Goal: Communication & Community: Connect with others

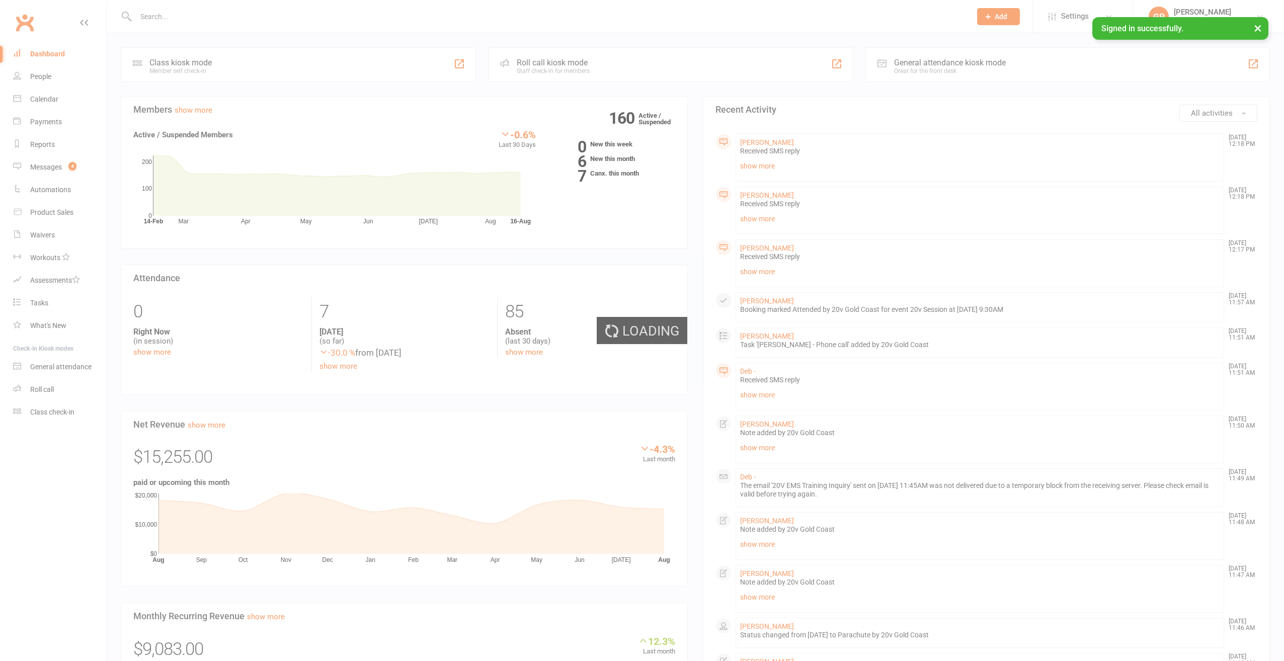
select select "100"
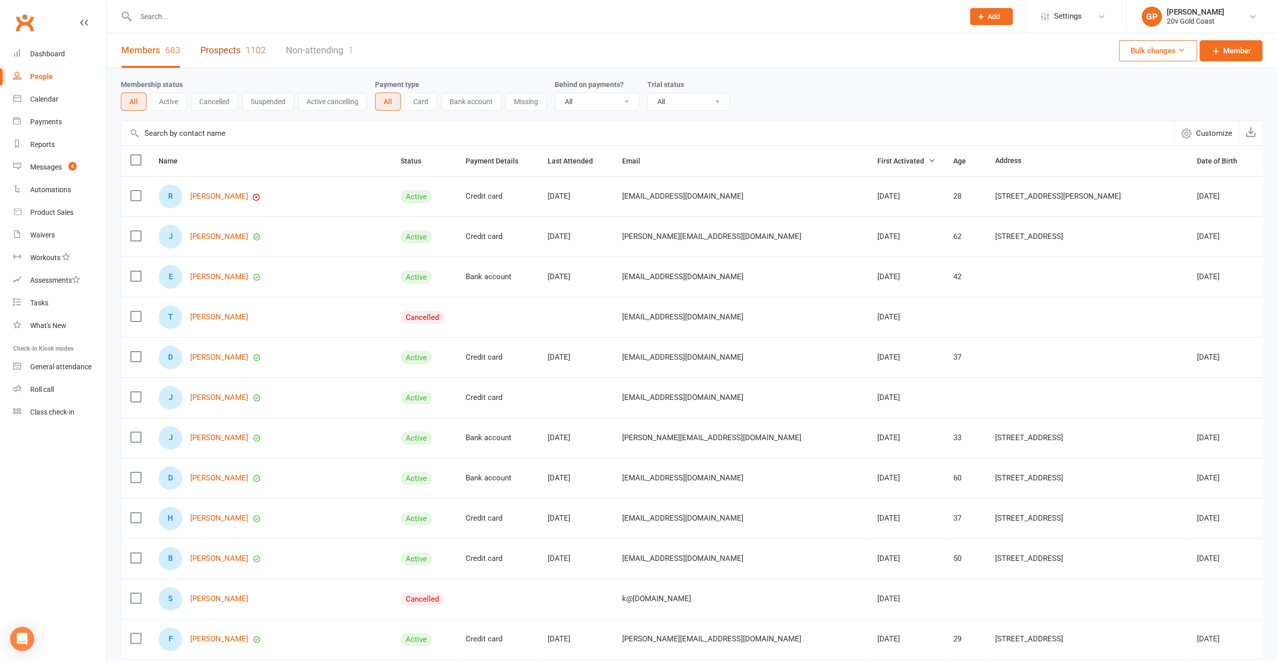
click at [242, 51] on link "Prospects 1102" at bounding box center [232, 50] width 65 height 35
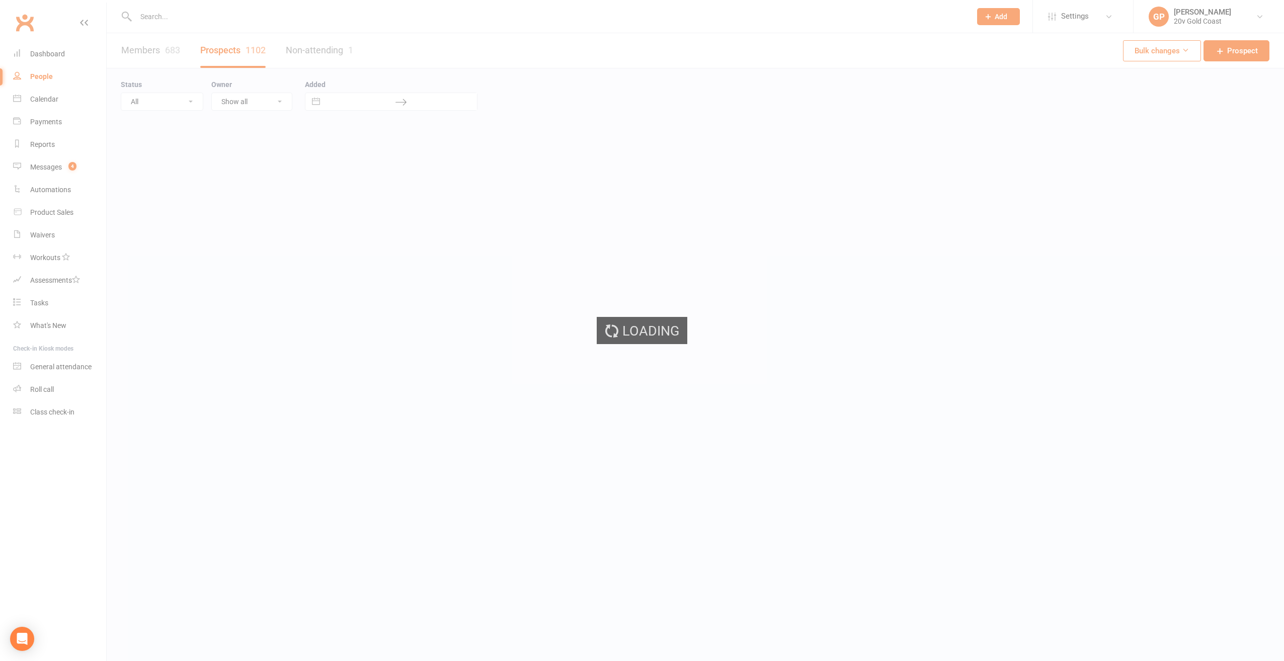
select select "100"
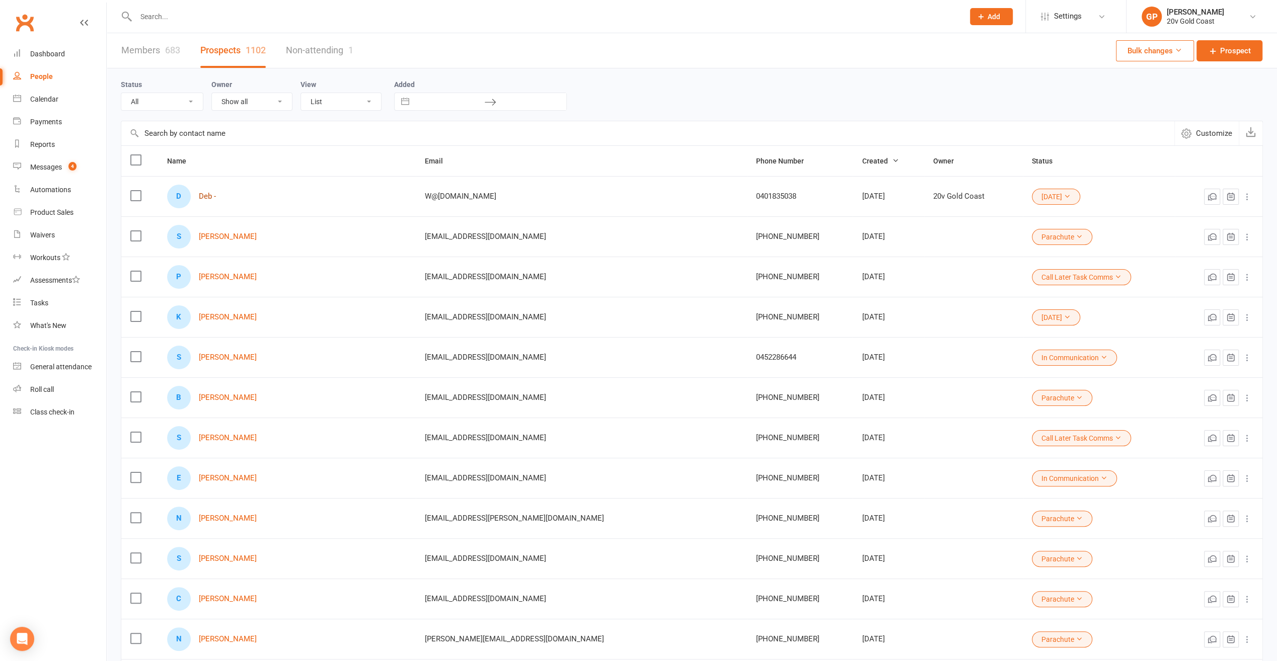
click at [211, 196] on link "Deb -" at bounding box center [207, 196] width 17 height 9
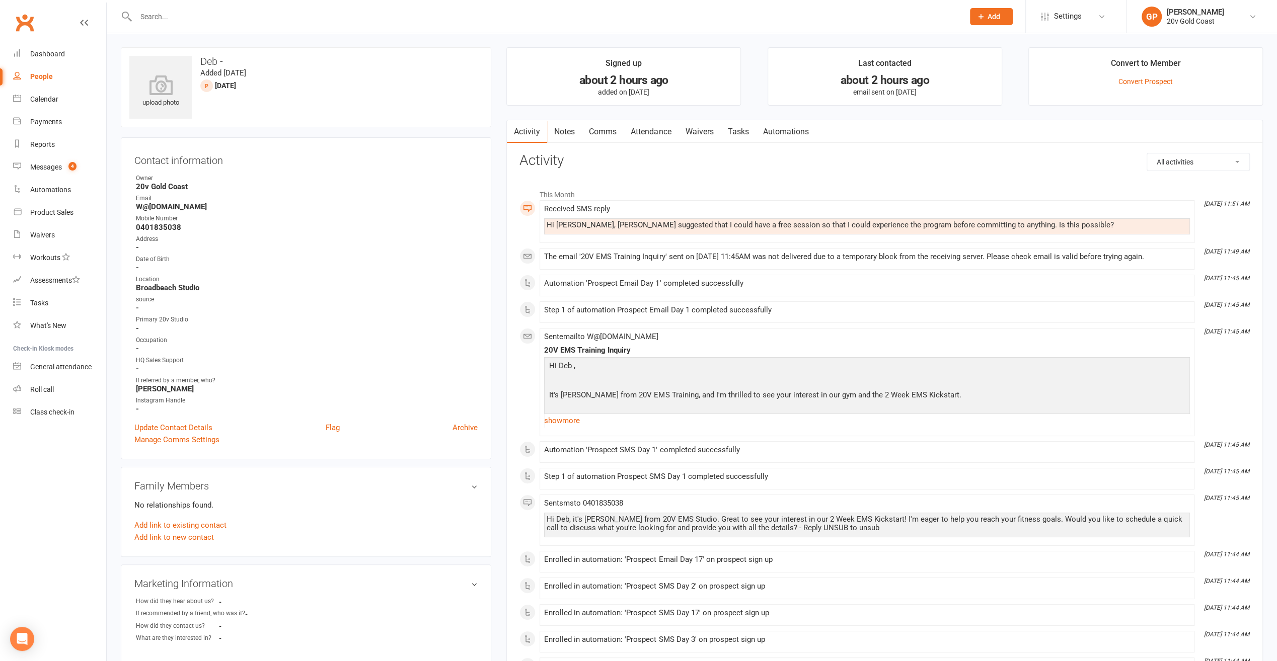
click at [590, 132] on link "Comms" at bounding box center [603, 131] width 42 height 23
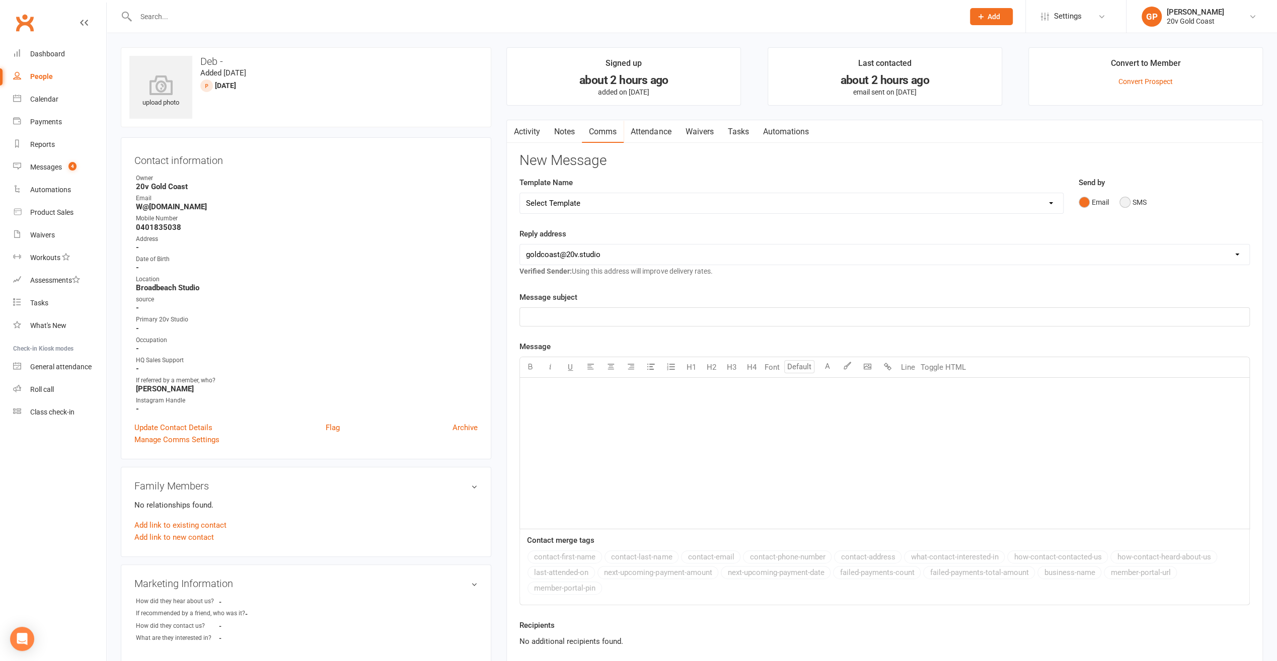
click at [1121, 202] on button "SMS" at bounding box center [1132, 202] width 27 height 19
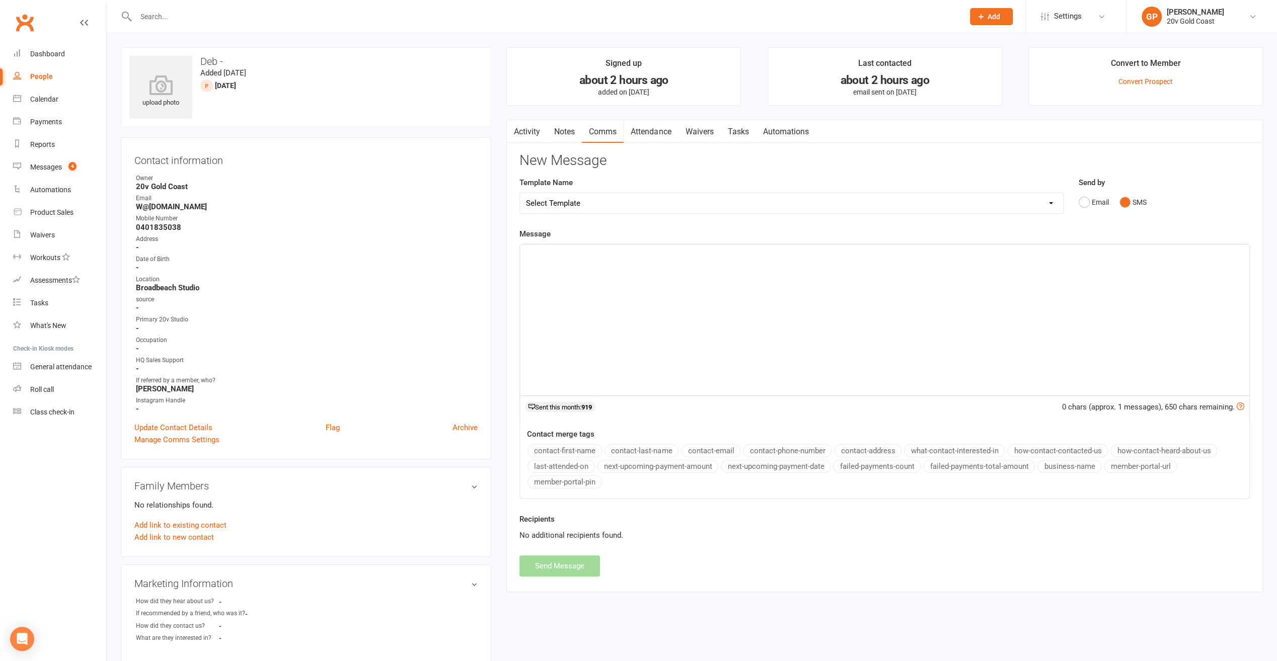
click at [637, 262] on div "﻿" at bounding box center [884, 320] width 729 height 151
click at [675, 249] on p "Hello Deb, [PERSON_NAME] from 20V EMS here." at bounding box center [884, 254] width 717 height 12
click at [828, 253] on p "Hello Deb, [PERSON_NAME] from 20V EMS here. As you are a referral from Deb you …" at bounding box center [884, 254] width 717 height 12
click at [661, 251] on span "Hello Deb, [PERSON_NAME] from 20V EMS here. As you are a referral from Deb you …" at bounding box center [704, 253] width 357 height 9
click at [818, 253] on span "Hello Deb, [PERSON_NAME] from 20V EMS here. I just called you. As you are a ref…" at bounding box center [733, 253] width 414 height 9
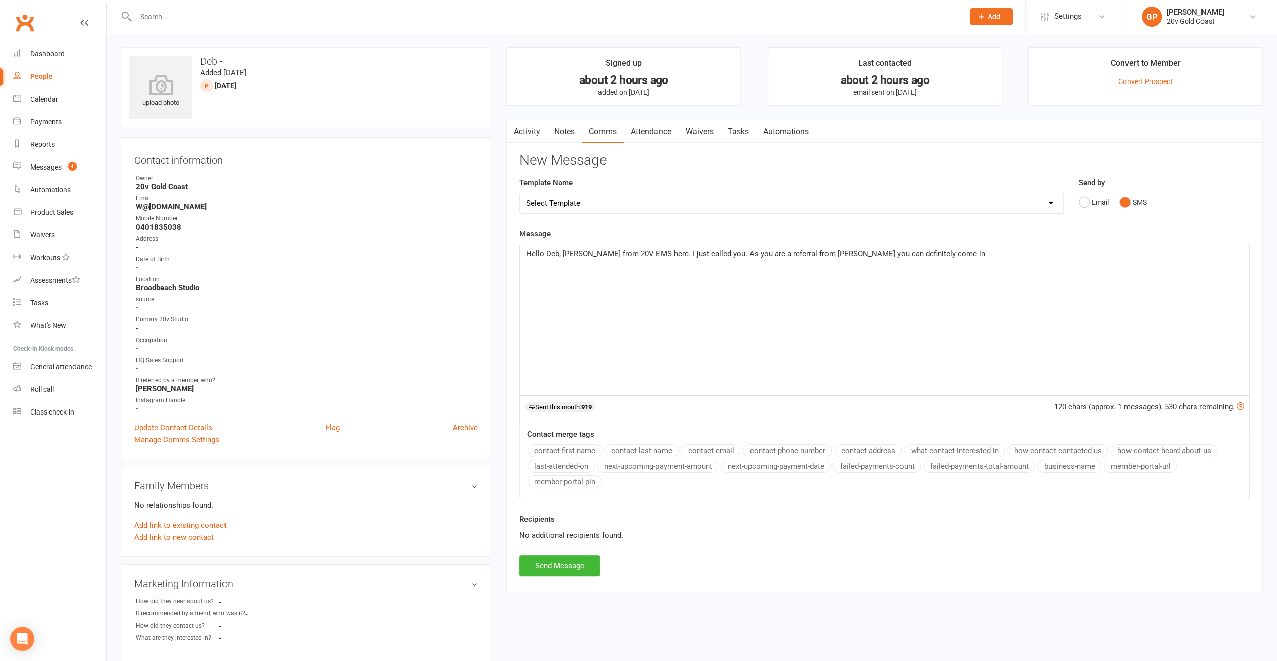
click at [941, 253] on p "Hello Deb, [PERSON_NAME] from 20V EMS here. I just called you. As you are a ref…" at bounding box center [884, 254] width 717 height 12
click at [564, 566] on button "Send Message" at bounding box center [559, 566] width 81 height 21
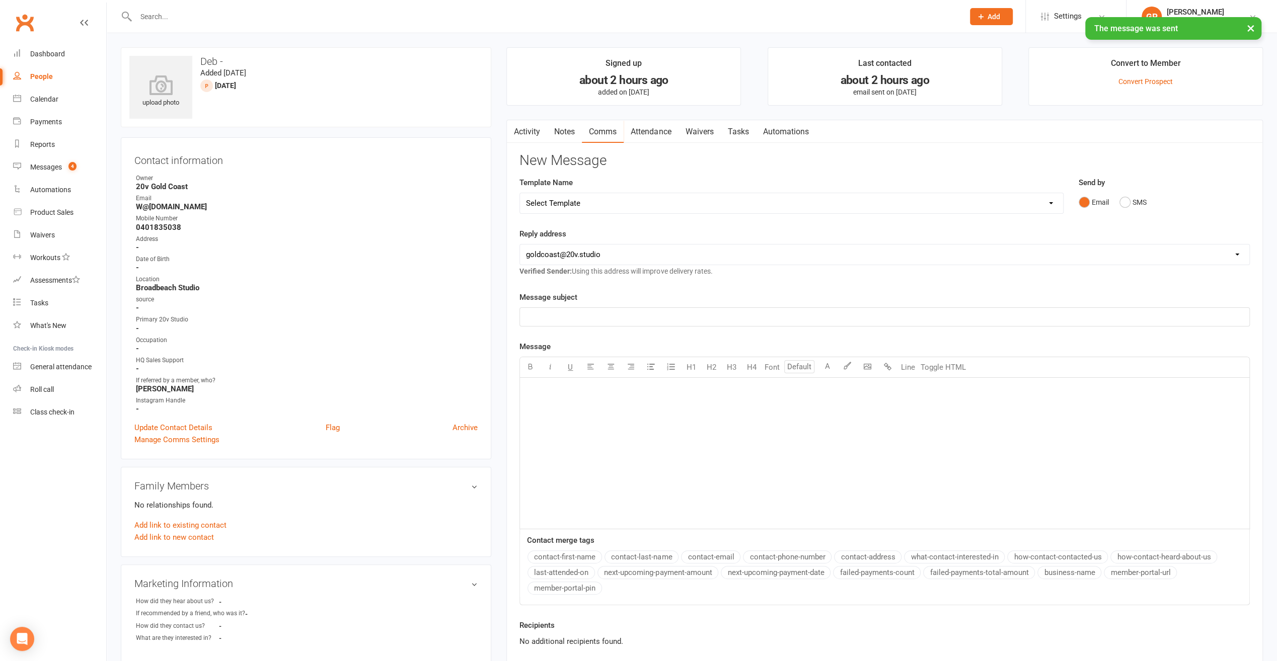
click at [529, 131] on link "Activity" at bounding box center [527, 131] width 40 height 23
